Goal: Information Seeking & Learning: Learn about a topic

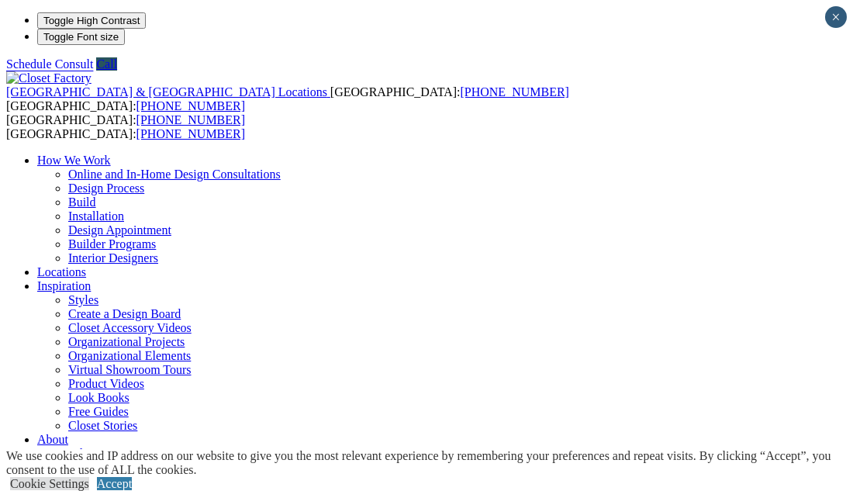
scroll to position [12, 0]
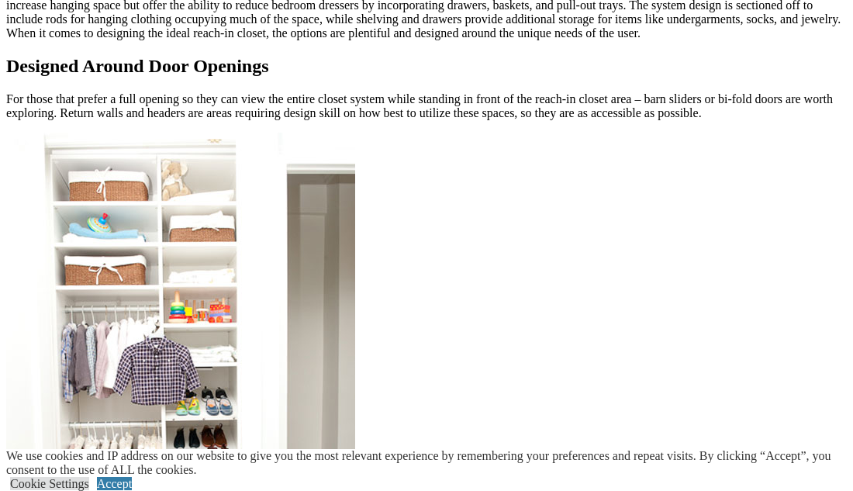
scroll to position [1654, 0]
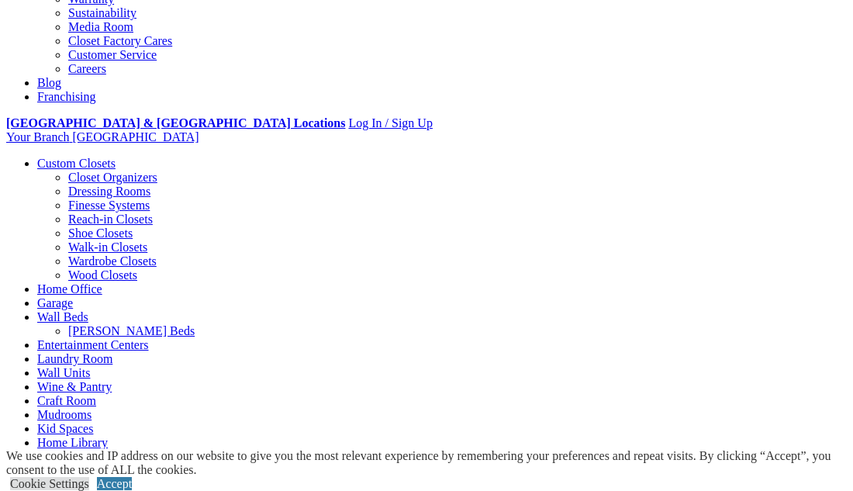
scroll to position [0, 0]
